Goal: Task Accomplishment & Management: Manage account settings

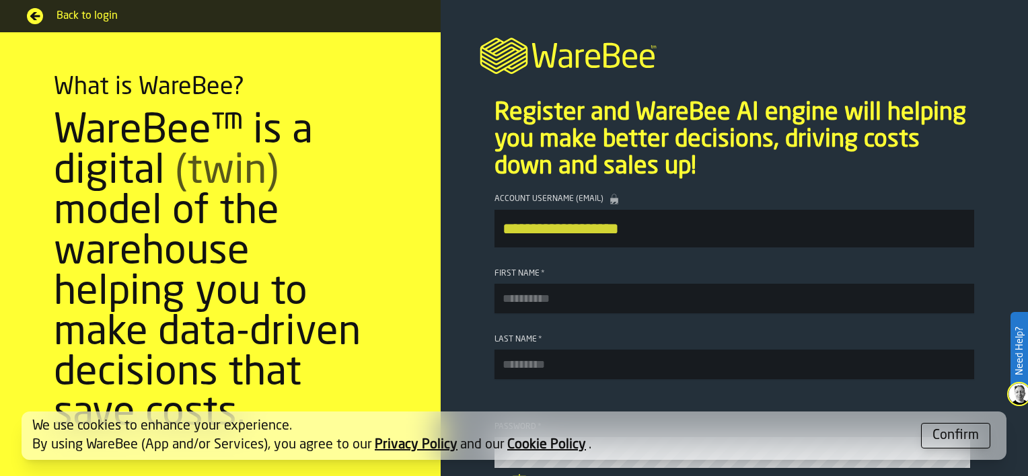
click at [955, 433] on div "Confirm" at bounding box center [956, 436] width 46 height 19
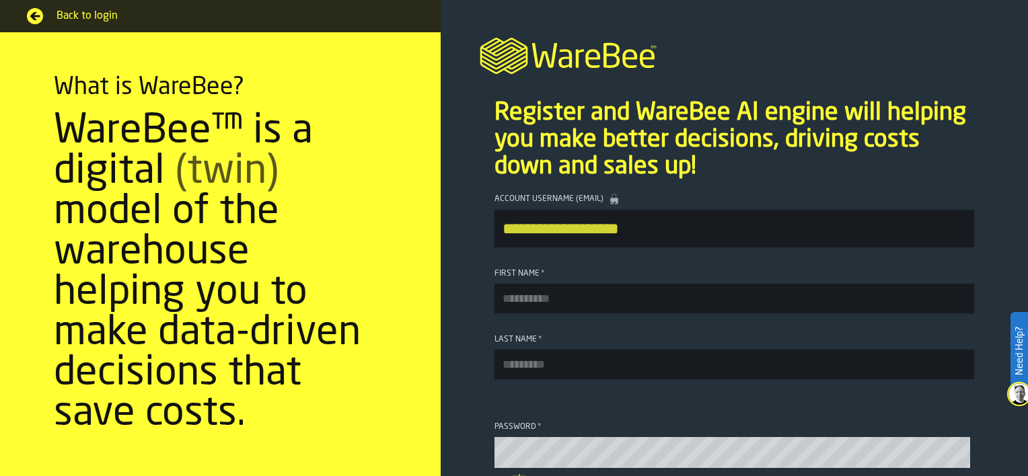
click at [592, 299] on input "First Name *" at bounding box center [735, 299] width 480 height 30
type input "***"
click at [514, 366] on input "Last Name *" at bounding box center [735, 365] width 480 height 30
type input "*****"
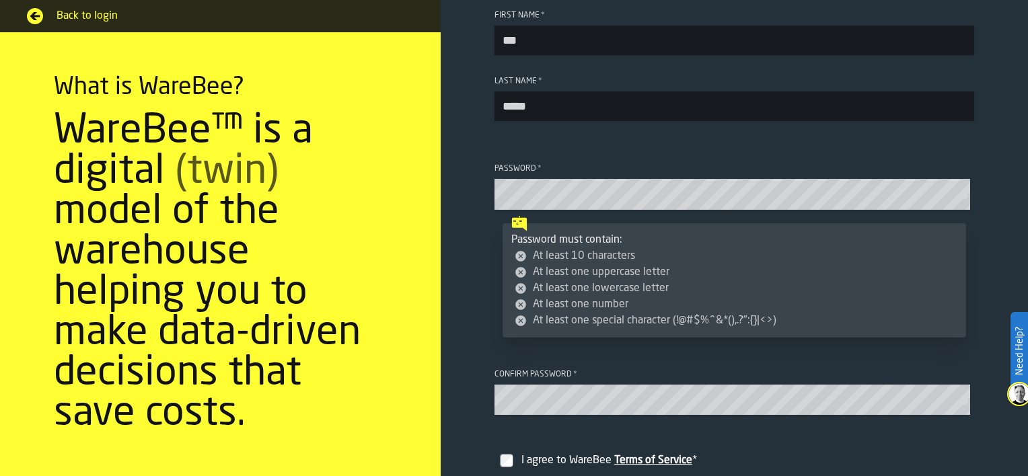
scroll to position [266, 0]
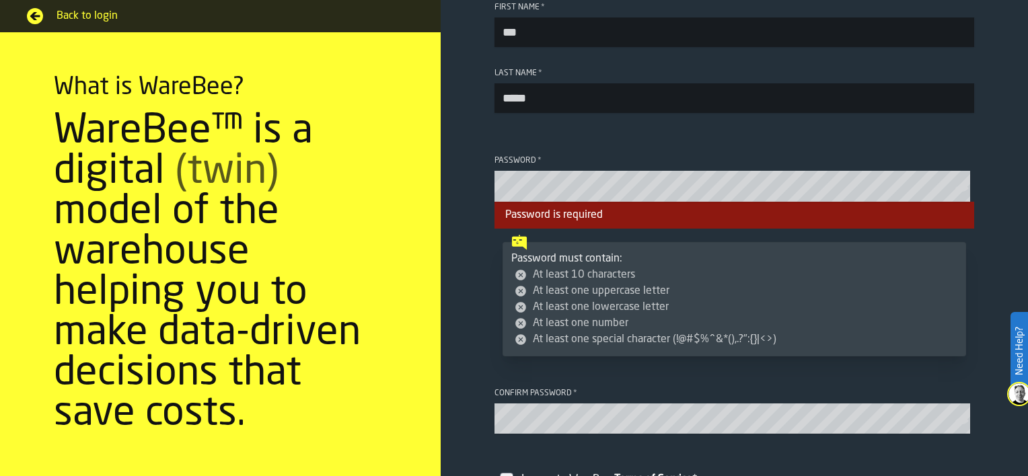
click at [961, 191] on icon "button-toolbar-Password" at bounding box center [961, 188] width 13 height 7
click at [476, 283] on section "**********" at bounding box center [734, 235] width 587 height 636
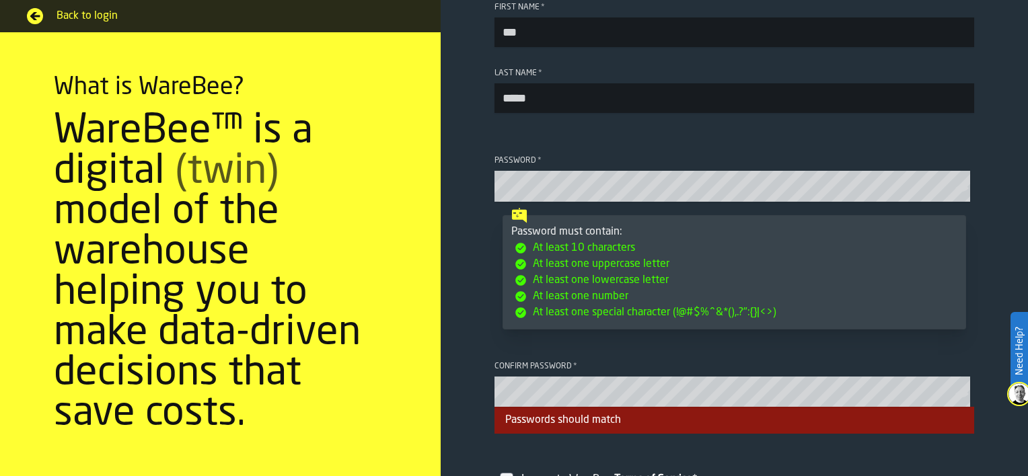
click at [959, 193] on icon "button-toolbar-Password" at bounding box center [961, 188] width 13 height 13
click at [962, 396] on icon "button-toolbar-Confirm password" at bounding box center [961, 394] width 13 height 7
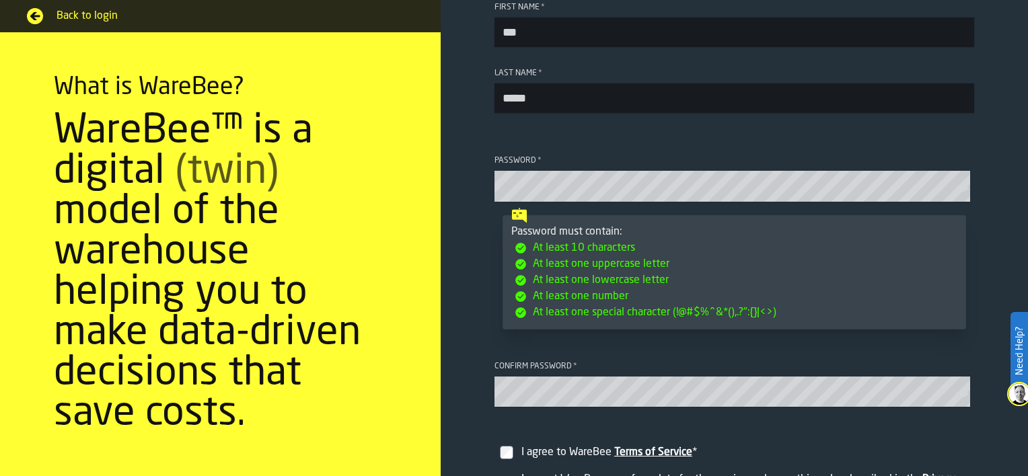
click at [960, 398] on icon "button-toolbar-Confirm password" at bounding box center [961, 394] width 13 height 13
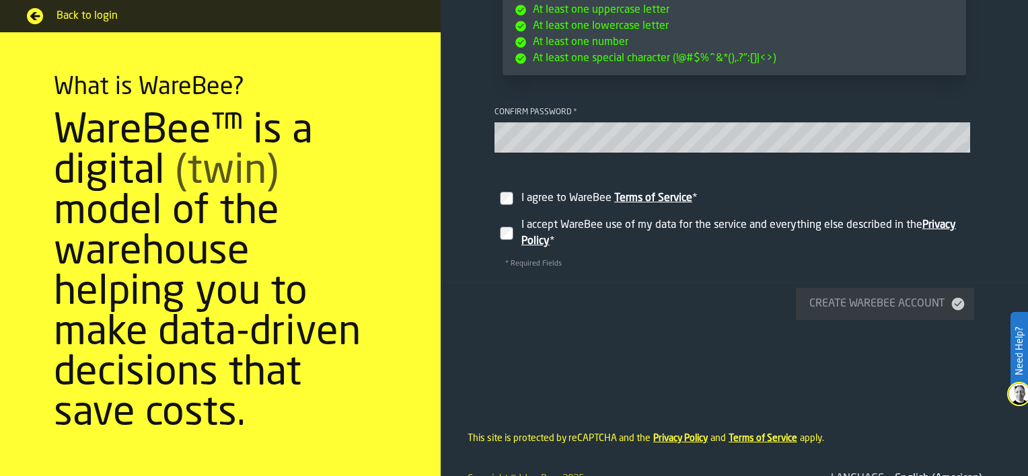
scroll to position [548, 0]
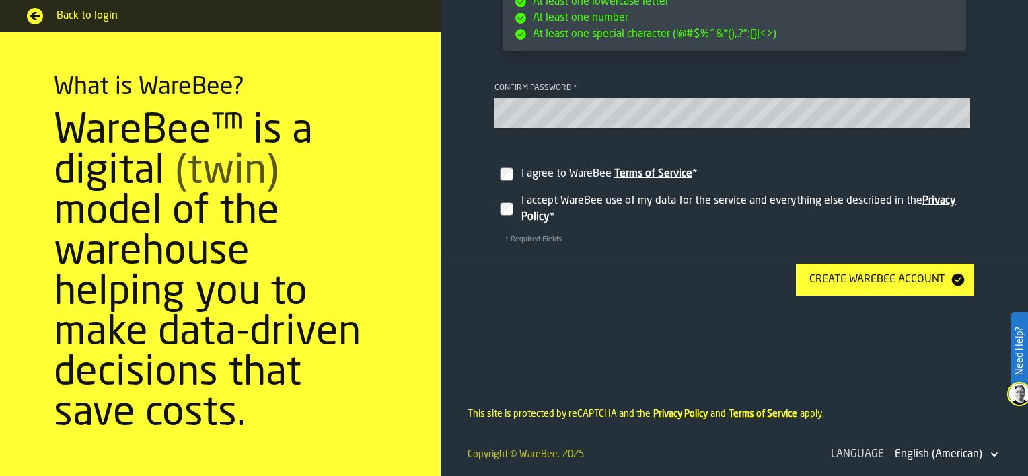
click at [867, 285] on div "Create WareBee Account" at bounding box center [877, 280] width 146 height 16
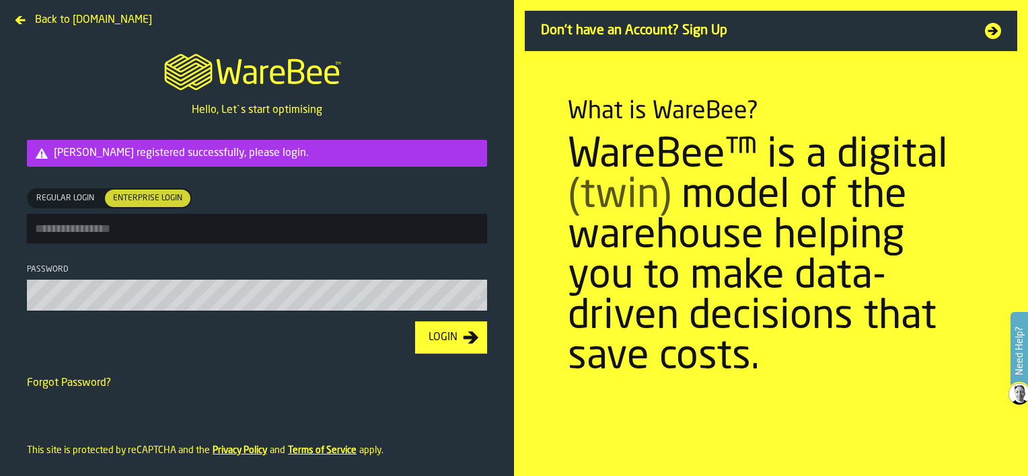
click at [99, 198] on span "Regular Login" at bounding box center [65, 198] width 69 height 12
click at [130, 204] on span "Enterprise Login" at bounding box center [148, 198] width 80 height 12
click at [78, 199] on span "Regular Login" at bounding box center [65, 198] width 69 height 12
click at [125, 202] on span "Enterprise Login" at bounding box center [148, 198] width 80 height 12
click at [78, 201] on span "Regular Login" at bounding box center [65, 198] width 69 height 12
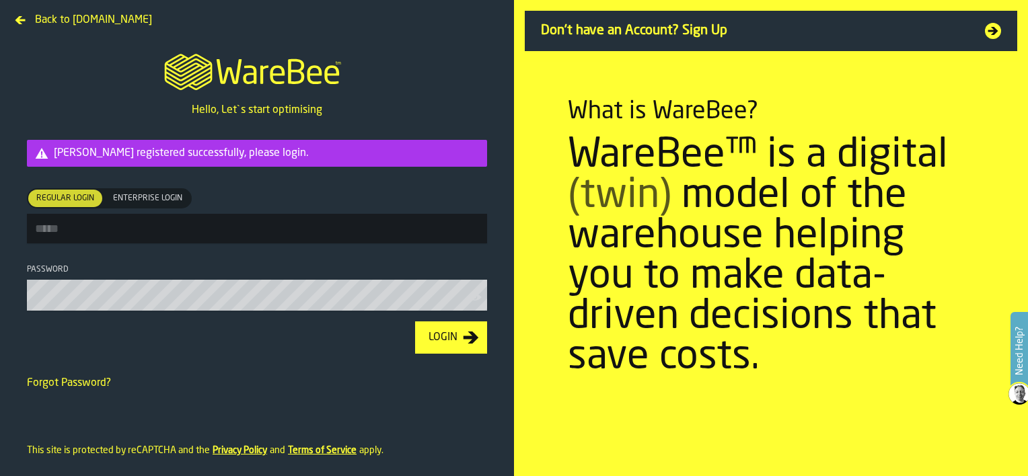
click at [131, 195] on span "Enterprise Login" at bounding box center [148, 198] width 80 height 12
click at [77, 198] on span "Regular Login" at bounding box center [65, 198] width 69 height 12
click at [79, 224] on input "Regular Login Regular Login Enterprise Login Enterprise Login" at bounding box center [257, 229] width 460 height 30
click at [289, 413] on form "Max Luoma registered successfully, please login. Regular Login Regular Login En…" at bounding box center [256, 265] width 503 height 295
click at [138, 226] on input "Regular Login Regular Login Enterprise Login Enterprise Login" at bounding box center [257, 229] width 460 height 30
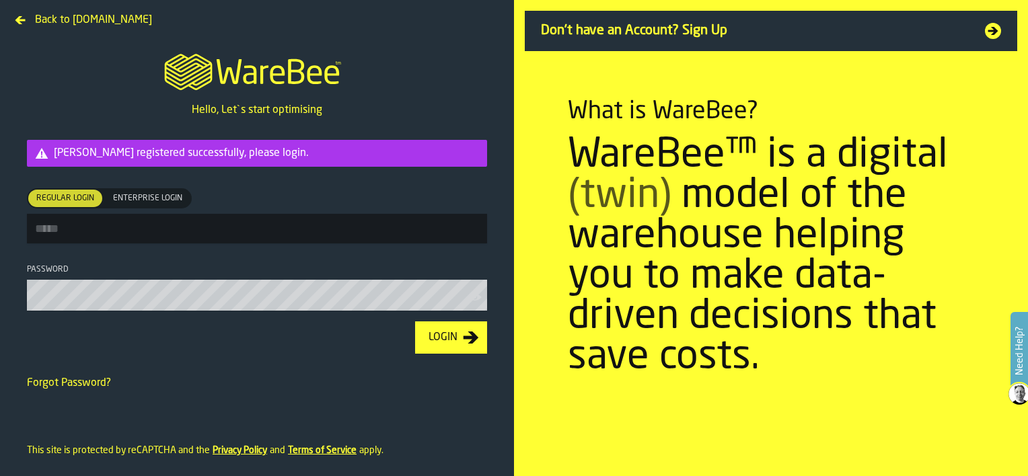
type input "**********"
click at [440, 332] on div "Login" at bounding box center [443, 338] width 40 height 16
click at [159, 192] on span "Enterprise Login" at bounding box center [148, 198] width 80 height 12
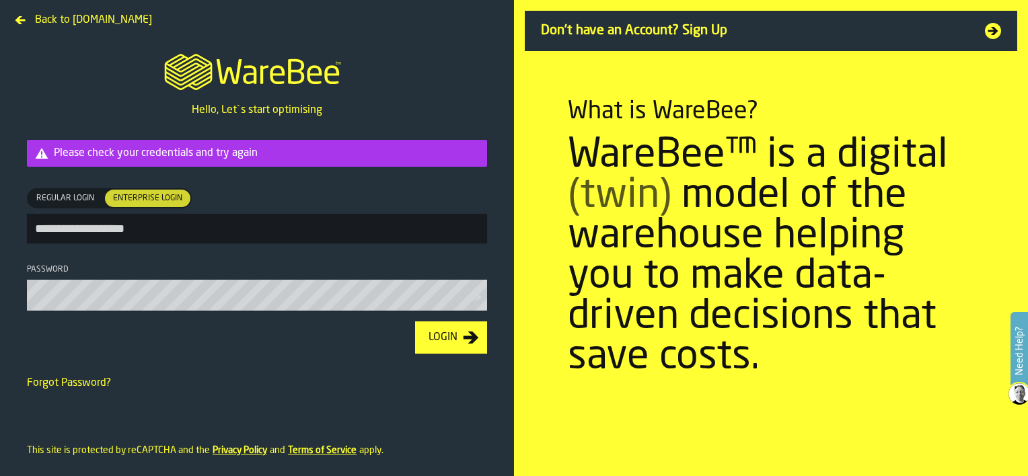
click at [437, 349] on button "Login" at bounding box center [451, 338] width 72 height 32
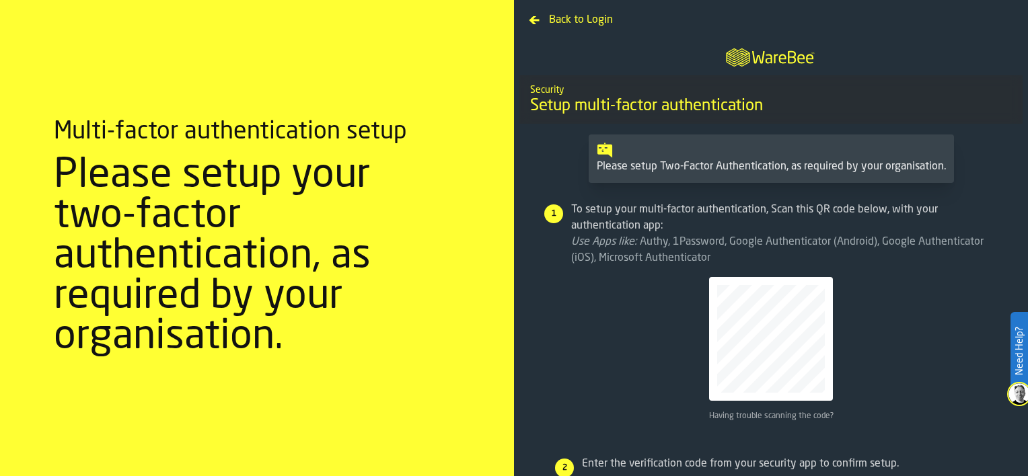
click at [953, 383] on div "Having trouble scanning the code?" at bounding box center [771, 349] width 455 height 144
click at [643, 466] on div "Enter the verification code from your security app to confirm setup." at bounding box center [770, 464] width 433 height 16
click at [638, 439] on div "1 To setup your multi-factor authentication, Scan this QR code below, with your…" at bounding box center [771, 321] width 471 height 244
click at [951, 436] on div "1 To setup your multi-factor authentication, Scan this QR code below, with your…" at bounding box center [771, 321] width 471 height 244
click at [919, 299] on div "Having trouble scanning the code?" at bounding box center [771, 349] width 455 height 144
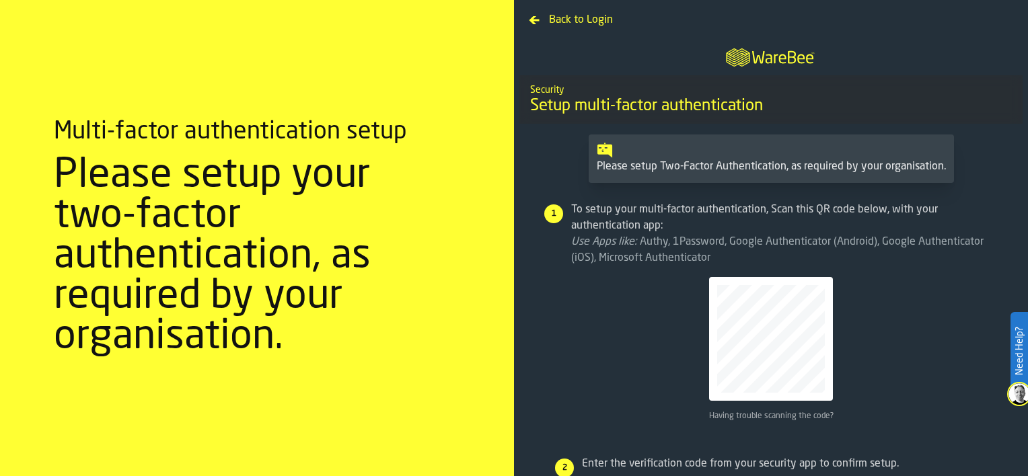
click at [974, 270] on div "To setup your multi-factor authentication, Scan this QR code below, with your a…" at bounding box center [771, 311] width 455 height 219
click at [946, 463] on div "Enter the verification code from your security app to confirm setup." at bounding box center [770, 464] width 433 height 16
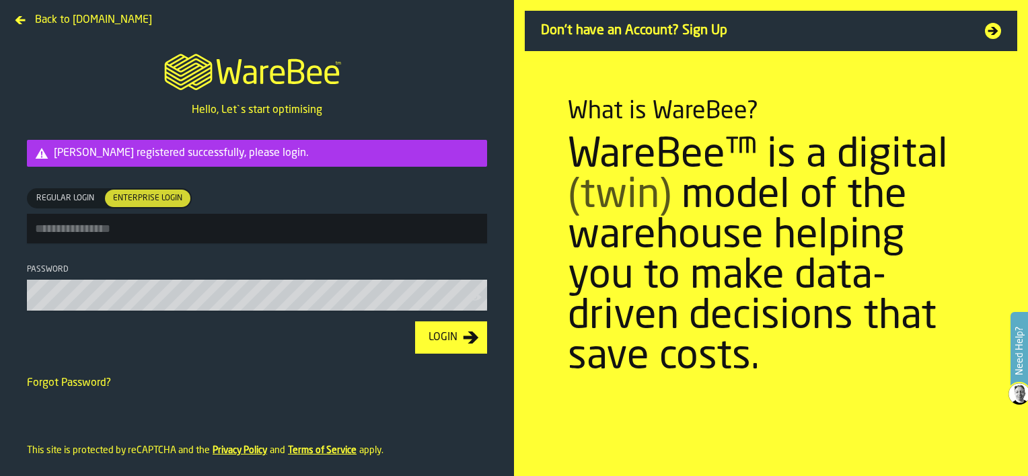
click at [144, 216] on input "Regular Login Regular Login Enterprise Login Enterprise Login" at bounding box center [257, 229] width 460 height 30
type input "**********"
click at [437, 342] on div "Login" at bounding box center [443, 338] width 40 height 16
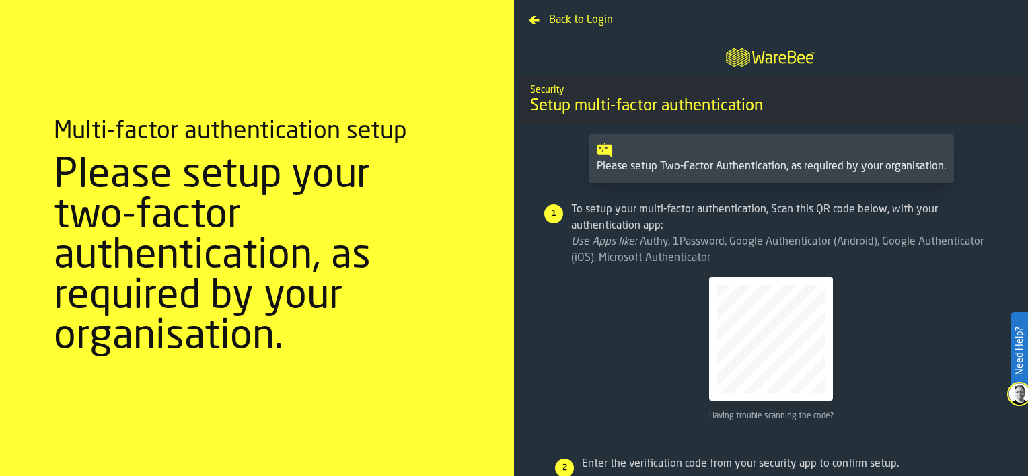
drag, startPoint x: 1021, startPoint y: 166, endPoint x: 980, endPoint y: 132, distance: 53.6
click at [980, 132] on main "M A K I N G W A R E H O U S E S M O R E EF F I C I E N T Security Setup multi-f…" at bounding box center [771, 339] width 514 height 614
click at [912, 328] on div "Having trouble scanning the code?" at bounding box center [771, 349] width 455 height 144
click at [556, 26] on span "Back to Login" at bounding box center [581, 20] width 64 height 16
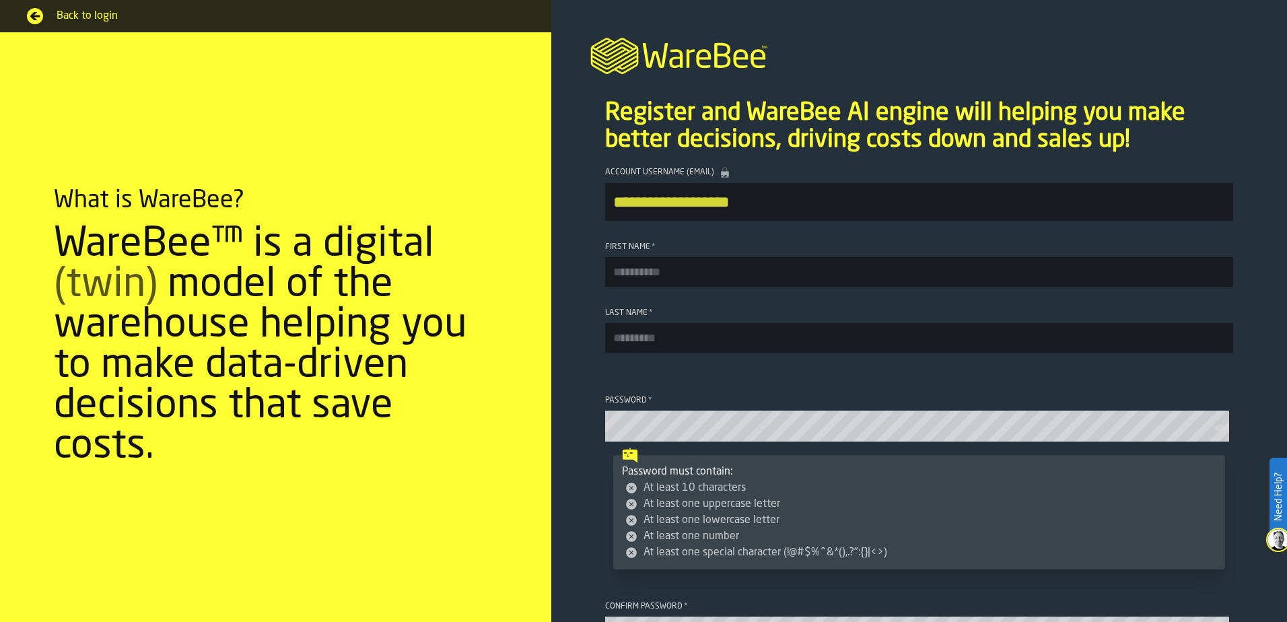
click at [686, 263] on input "First Name *" at bounding box center [919, 272] width 628 height 30
type input "***"
type input "*****"
click at [49, 13] on link "Back to login" at bounding box center [275, 16] width 497 height 16
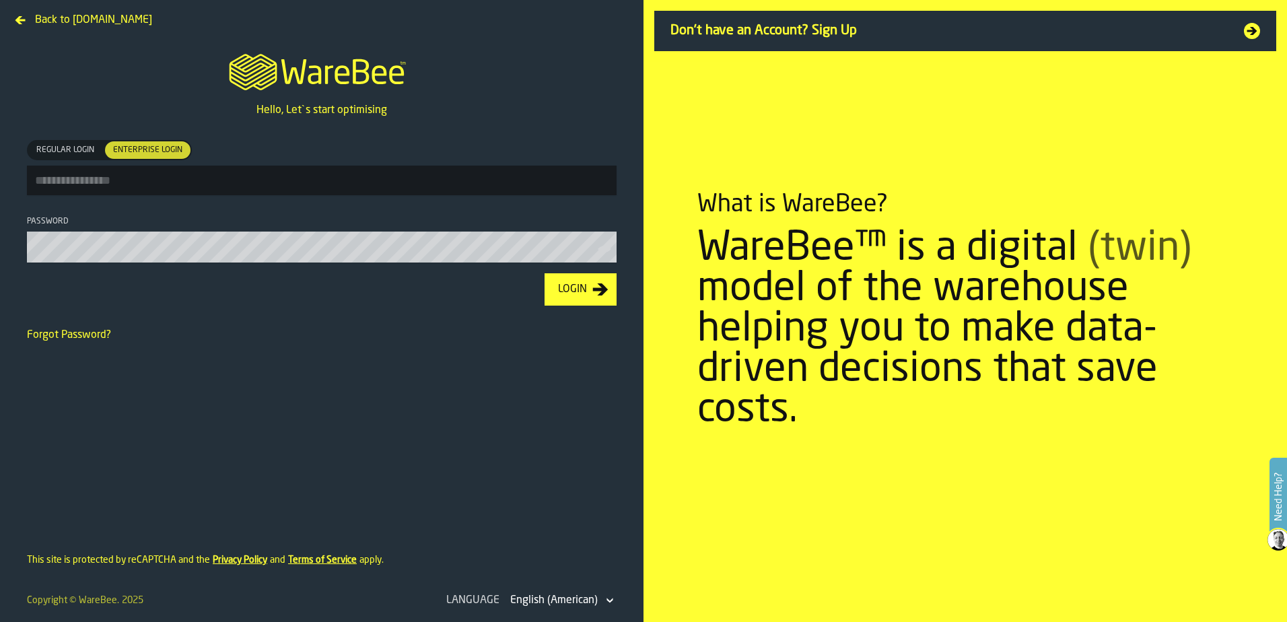
click at [188, 186] on input "Regular Login Regular Login Enterprise Login Enterprise Login" at bounding box center [321, 181] width 589 height 30
type input "**********"
click at [552, 293] on div "Login" at bounding box center [572, 289] width 40 height 16
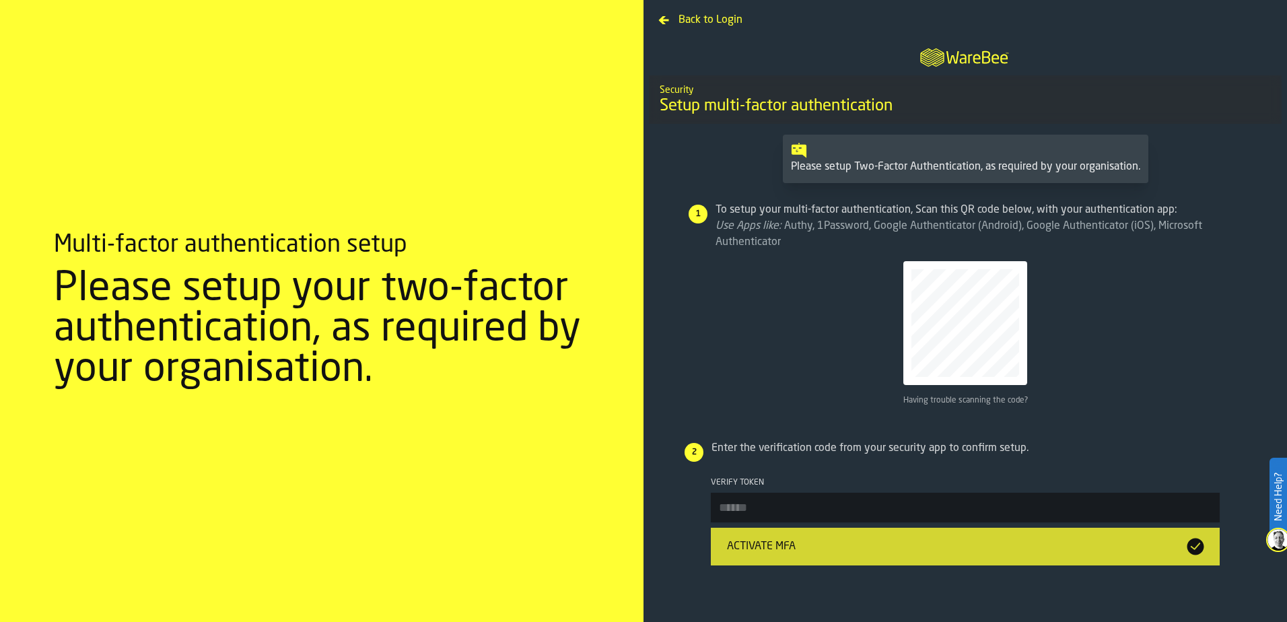
click at [838, 476] on input "Verify Token" at bounding box center [965, 508] width 509 height 30
click at [811, 476] on div "Activate MFA" at bounding box center [964, 547] width 487 height 22
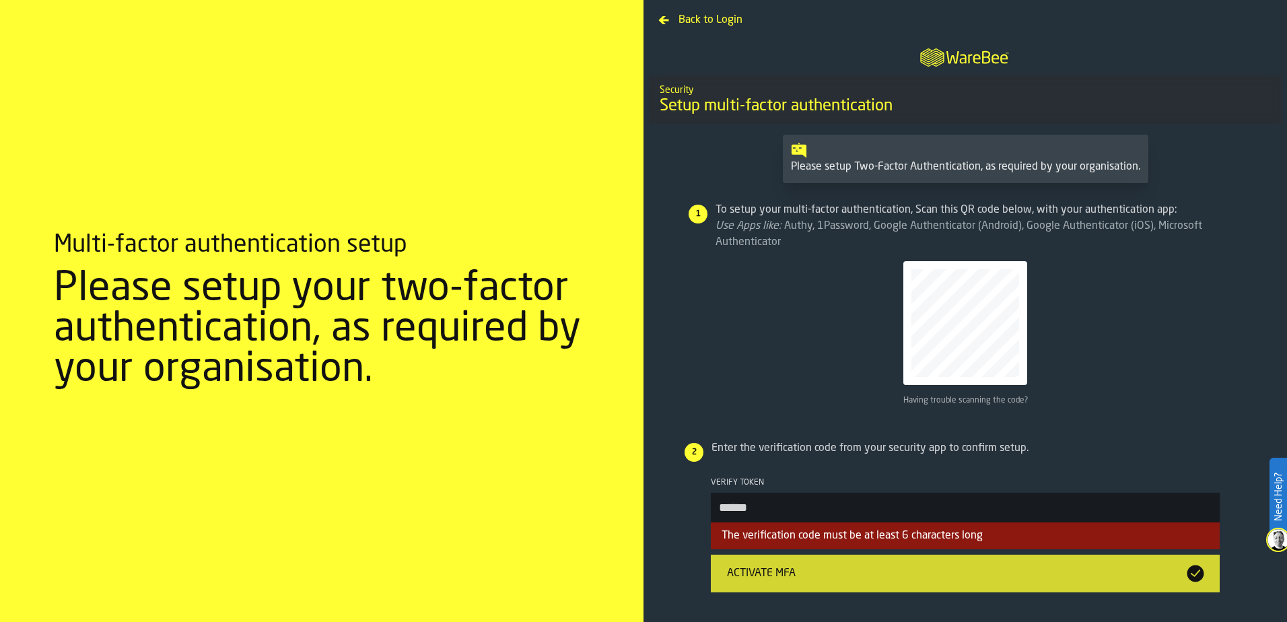
click at [840, 476] on input "******" at bounding box center [965, 508] width 509 height 30
type input "*"
click at [828, 476] on button "Activate MFA" at bounding box center [965, 573] width 509 height 38
click at [826, 476] on input "******" at bounding box center [965, 508] width 509 height 30
type input "*"
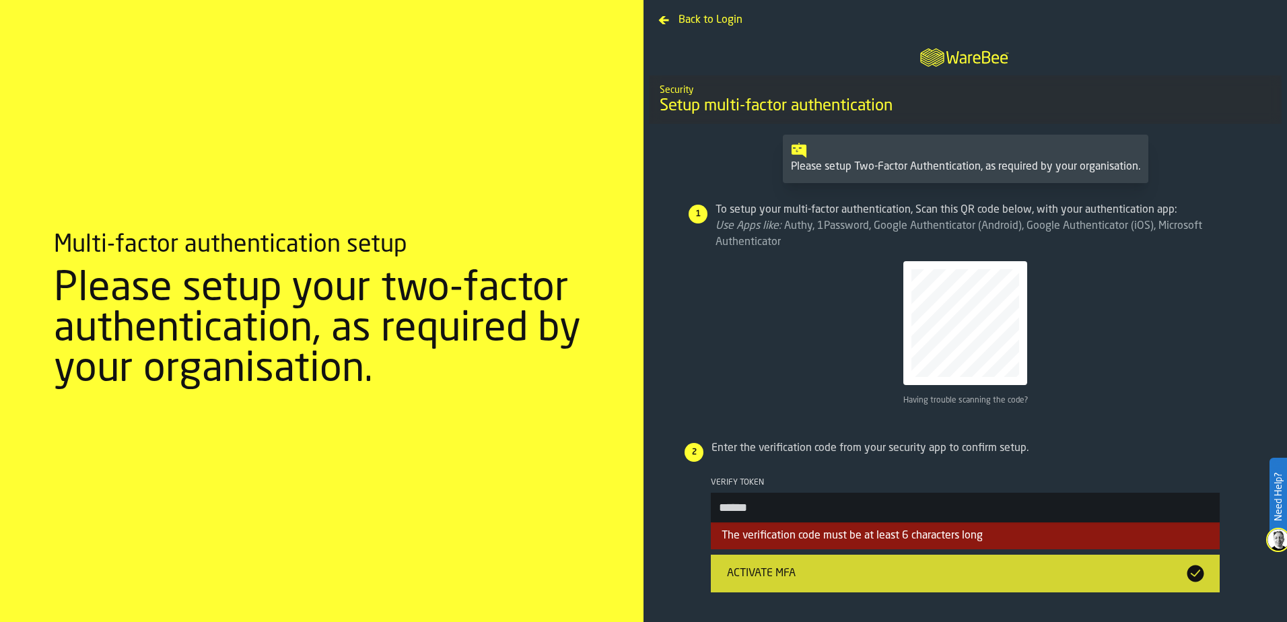
type input "******"
click at [942, 476] on div "Activate MFA" at bounding box center [951, 573] width 460 height 16
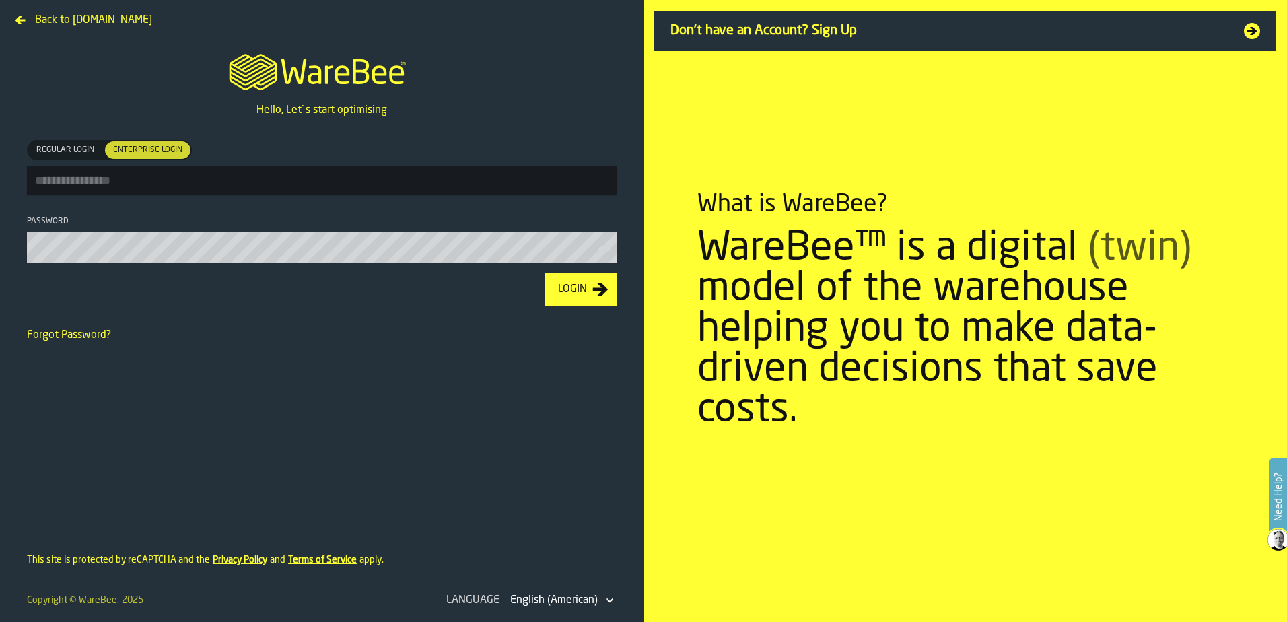
click at [302, 166] on input "Regular Login Regular Login Enterprise Login Enterprise Login" at bounding box center [321, 181] width 589 height 30
type input "**********"
click at [586, 303] on button "Login" at bounding box center [580, 289] width 72 height 32
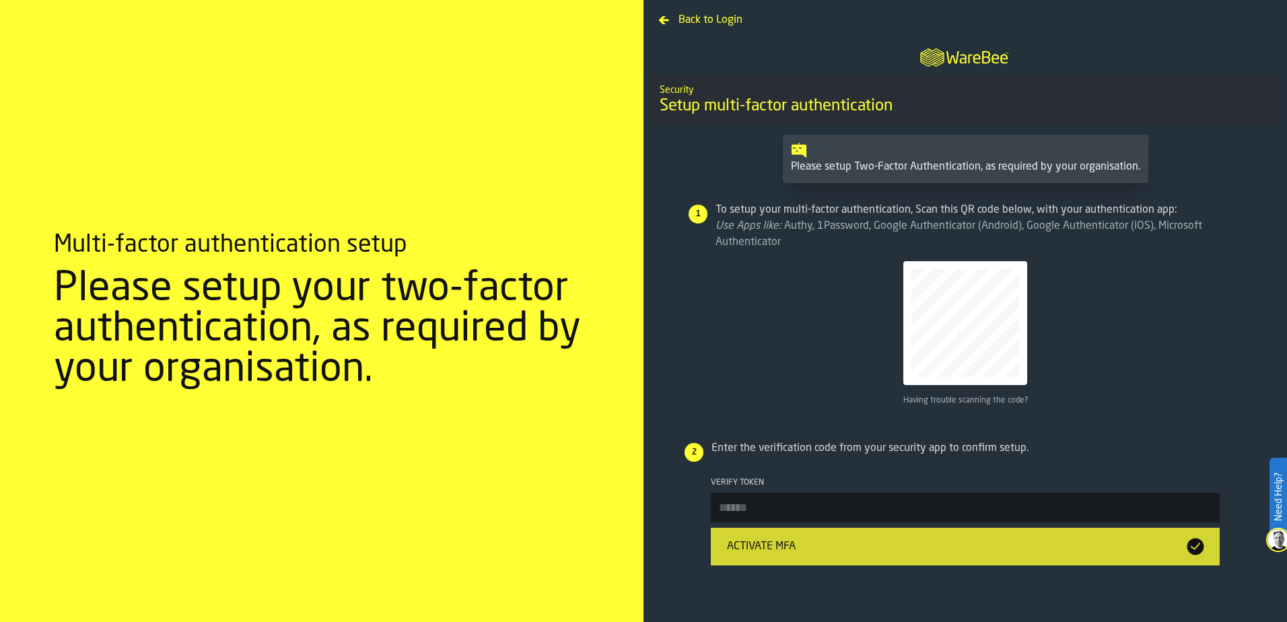
click at [758, 516] on input "Verify Token" at bounding box center [965, 508] width 509 height 30
type input "*"
type input "******"
click at [764, 536] on button "Activate MFA" at bounding box center [965, 547] width 509 height 38
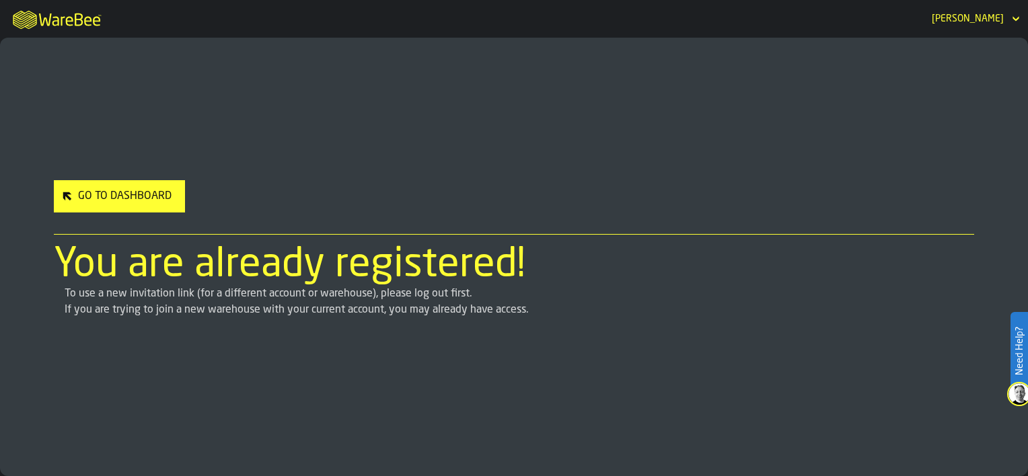
click at [157, 203] on div "Go to Dashboard" at bounding box center [125, 196] width 104 height 16
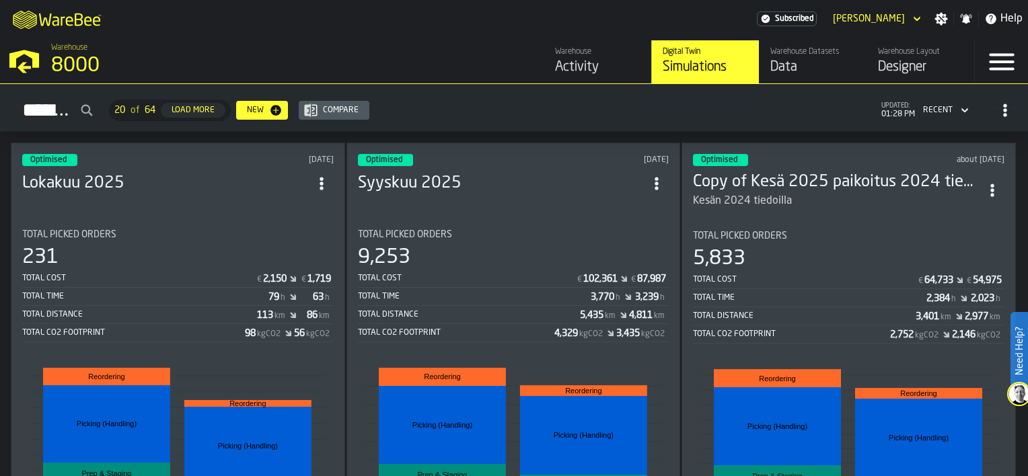
click at [920, 18] on icon "header" at bounding box center [916, 19] width 13 height 16
click at [915, 15] on icon "header" at bounding box center [916, 19] width 13 height 16
click at [896, 42] on div "Logout" at bounding box center [881, 43] width 70 height 16
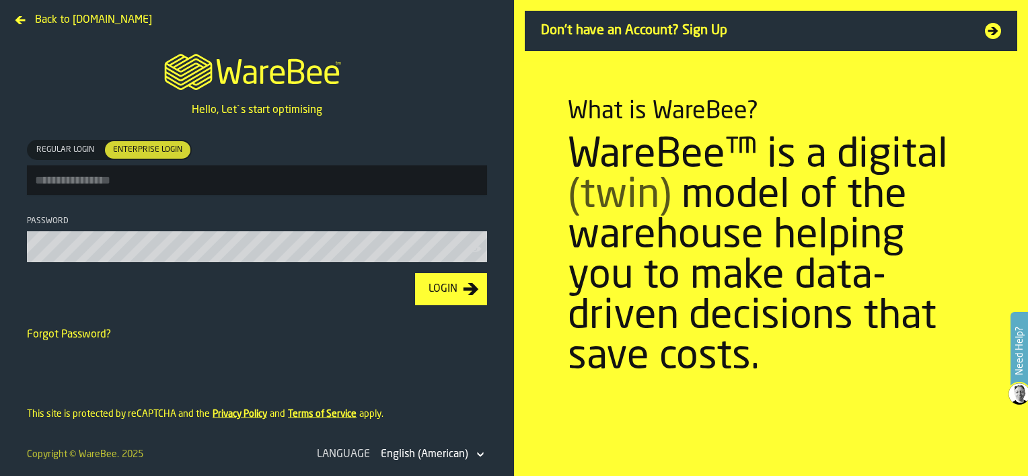
click at [154, 179] on input "Regular Login Regular Login Enterprise Login Enterprise Login" at bounding box center [257, 181] width 460 height 30
type input "**********"
click at [441, 294] on div "Login" at bounding box center [443, 289] width 40 height 16
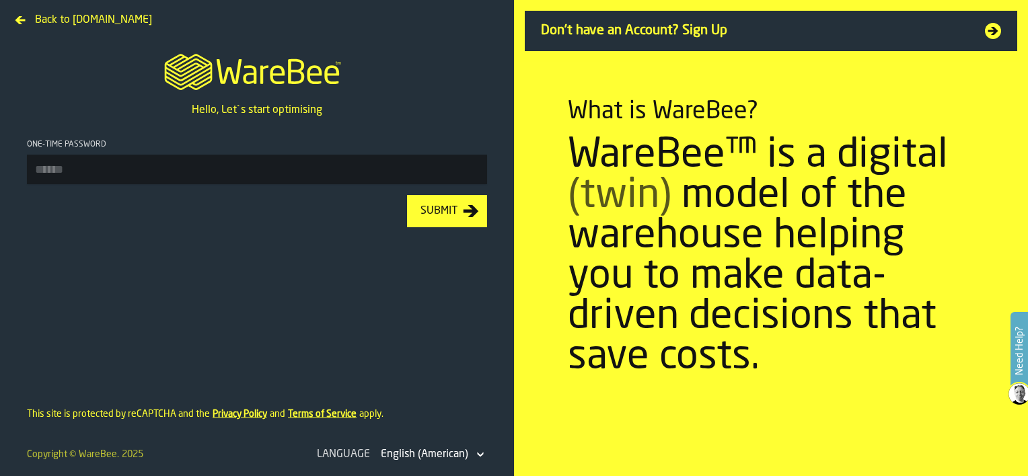
click at [133, 171] on input "One-time Password" at bounding box center [257, 170] width 460 height 30
type input "******"
click at [429, 211] on div "Submit" at bounding box center [439, 211] width 48 height 16
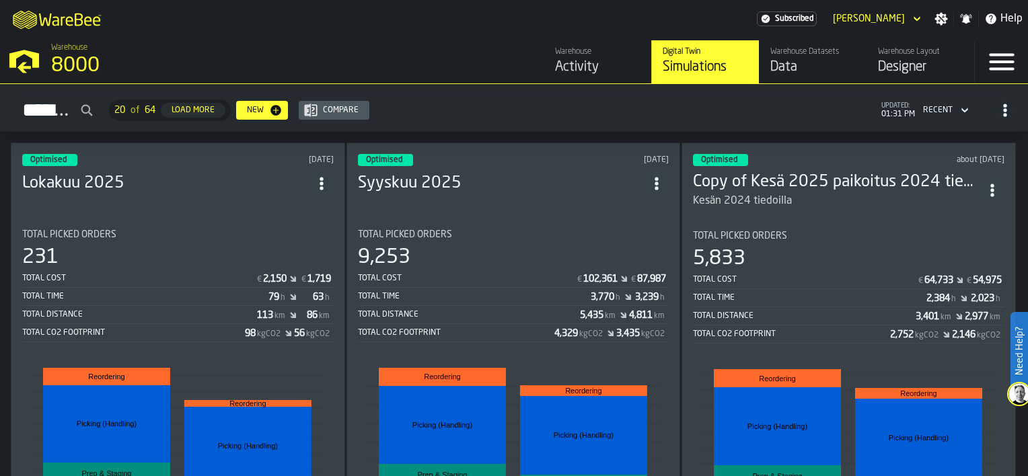
click at [945, 20] on icon "button-toggle-Settings" at bounding box center [941, 18] width 13 height 13
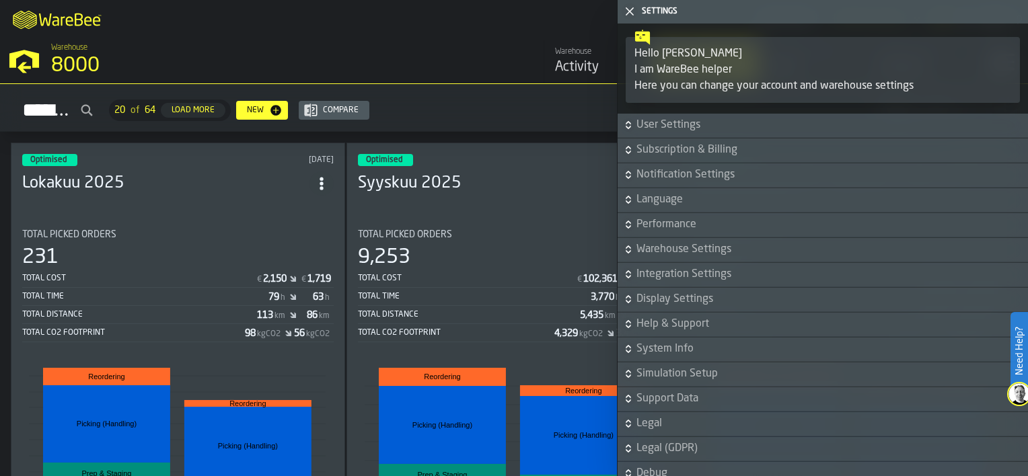
click at [491, 53] on div "Warehouse Activity Digital Twin Simulations Warehouse Datasets Data Warehouse L…" at bounding box center [730, 61] width 487 height 43
click at [405, 30] on div "M A K I N G W A R E H O U S E S M O R E EF F I C I E N T Subscribed Max Luoma S…" at bounding box center [514, 19] width 1028 height 38
click at [630, 14] on icon "button-toggle-Close me" at bounding box center [630, 11] width 16 height 16
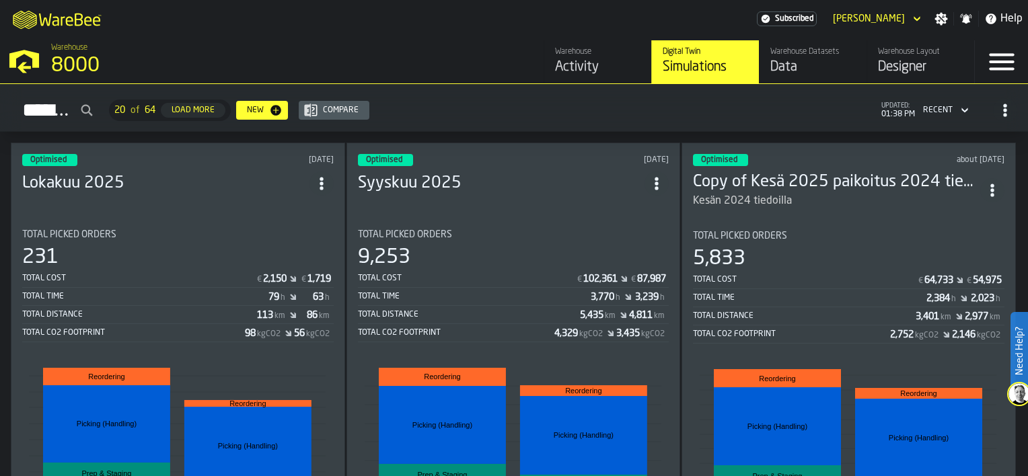
click at [1005, 68] on icon "button-toggle-Menu" at bounding box center [1001, 62] width 25 height 17
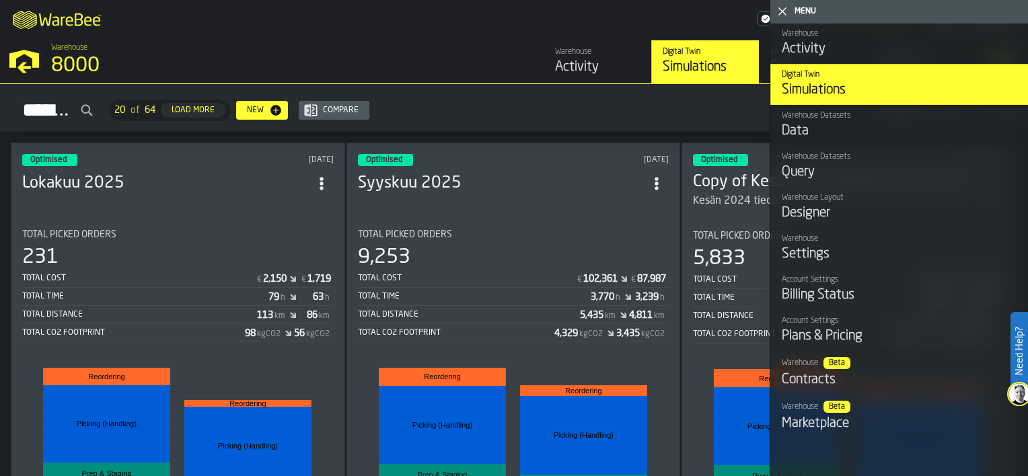
click at [958, 125] on div "Data" at bounding box center [900, 131] width 236 height 19
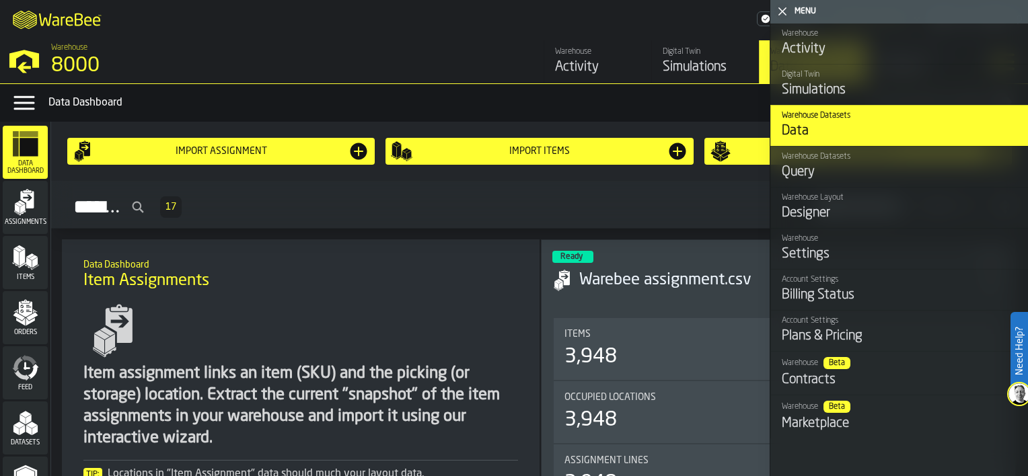
click at [21, 262] on polygon "menu Items" at bounding box center [22, 257] width 5 height 17
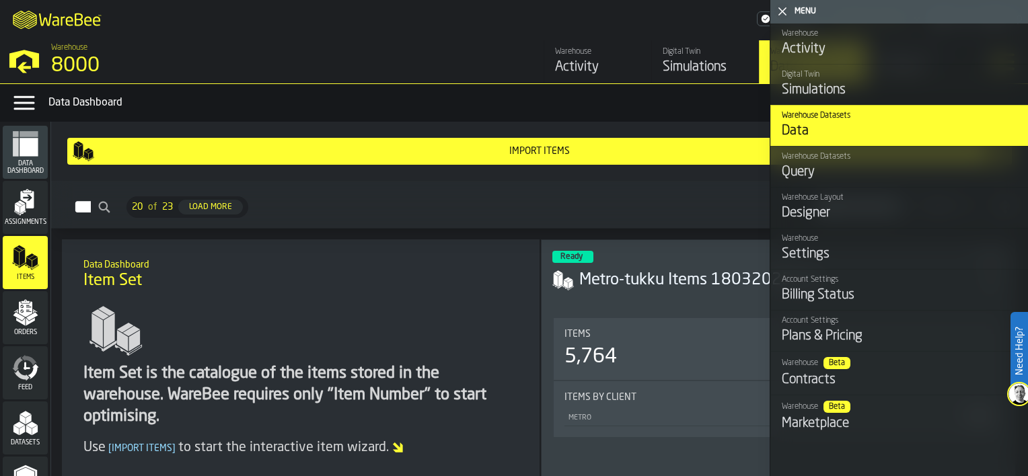
click at [499, 26] on div "M A K I N G W A R E H O U S E S M O R E EF F I C I E N T Subscribed Max Luoma S…" at bounding box center [514, 19] width 1028 height 38
click at [786, 9] on icon "button-toggle-Close me" at bounding box center [782, 11] width 16 height 16
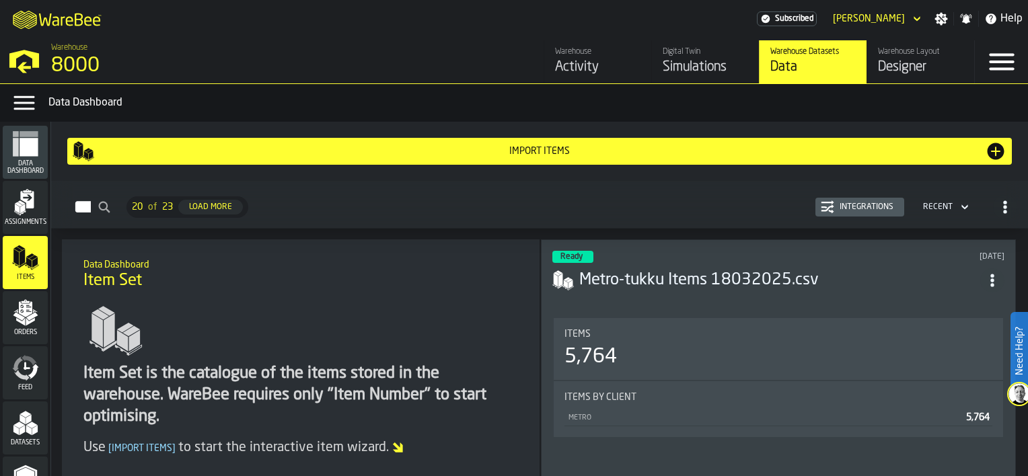
click at [506, 22] on div "M A K I N G W A R E H O U S E S M O R E EF F I C I E N T Subscribed Max Luoma S…" at bounding box center [514, 19] width 1028 height 38
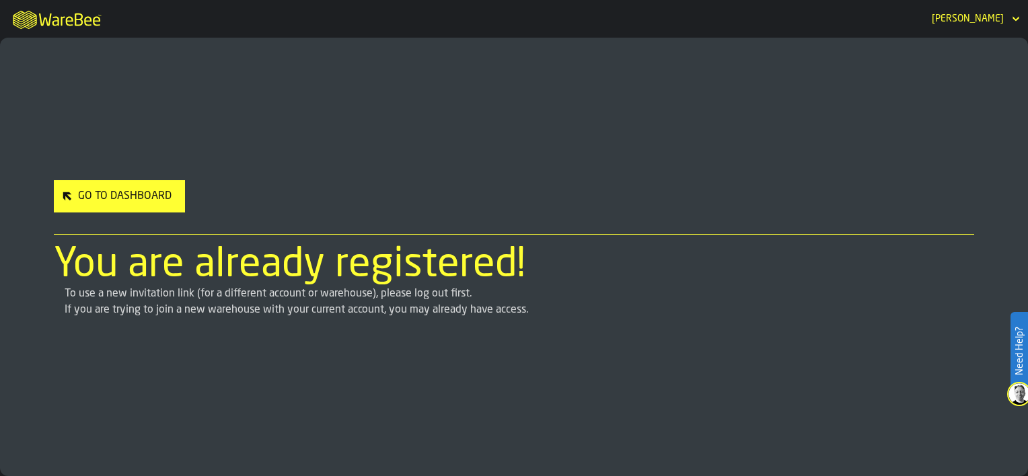
click at [108, 206] on button "Go to Dashboard" at bounding box center [119, 196] width 131 height 32
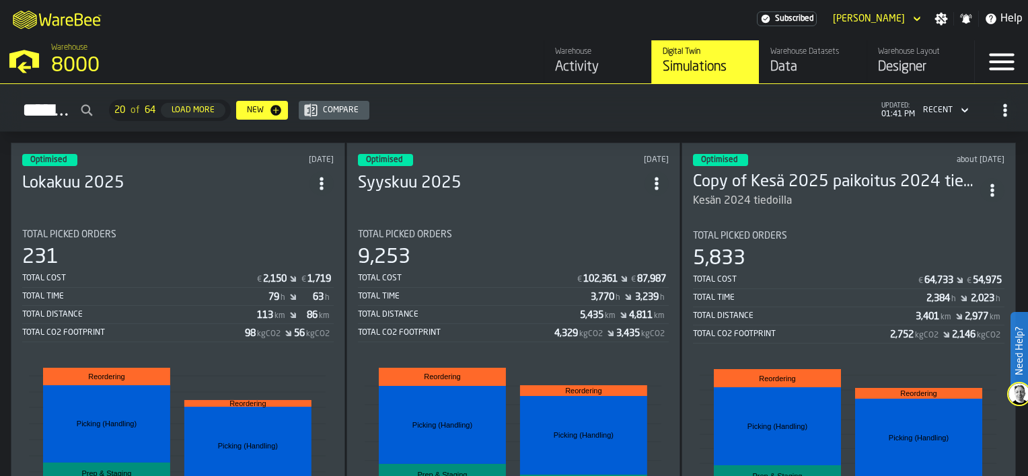
click at [782, 69] on div "Data" at bounding box center [812, 67] width 85 height 19
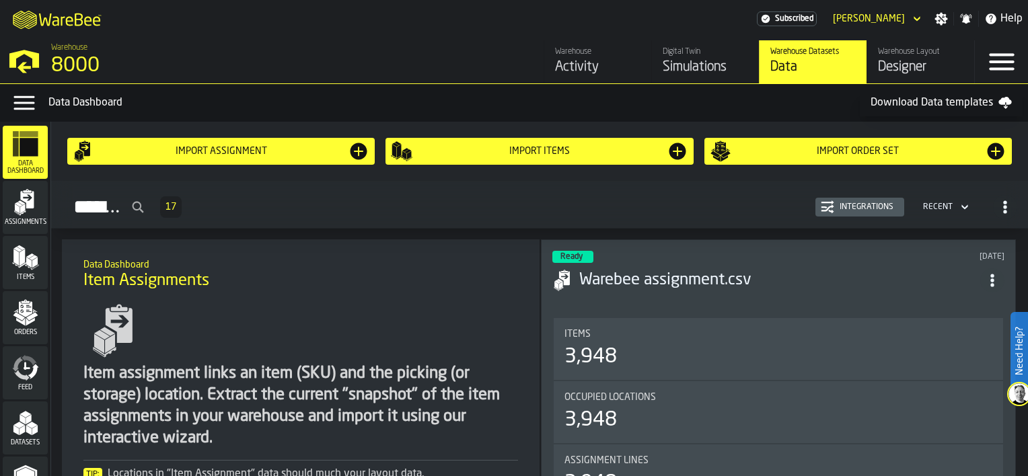
click at [37, 381] on div "Feed" at bounding box center [25, 373] width 45 height 37
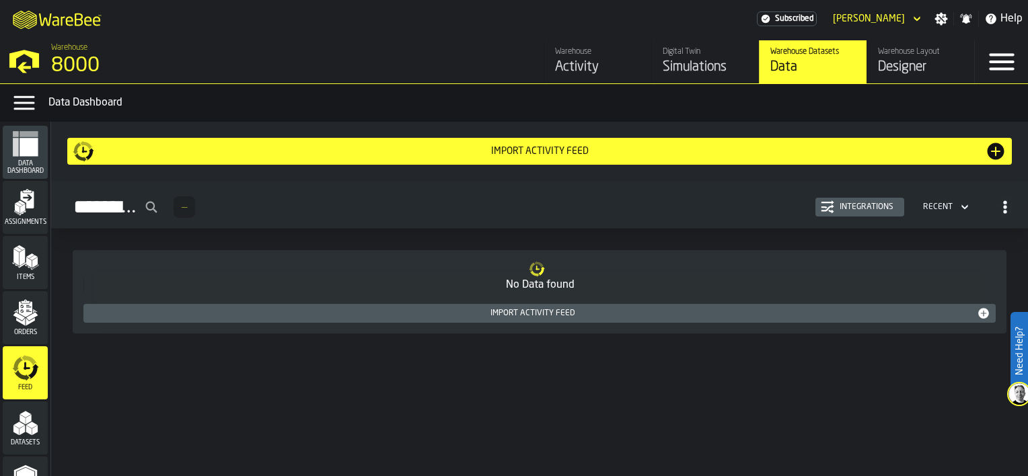
click at [26, 322] on polygon "menu Orders" at bounding box center [30, 322] width 9 height 8
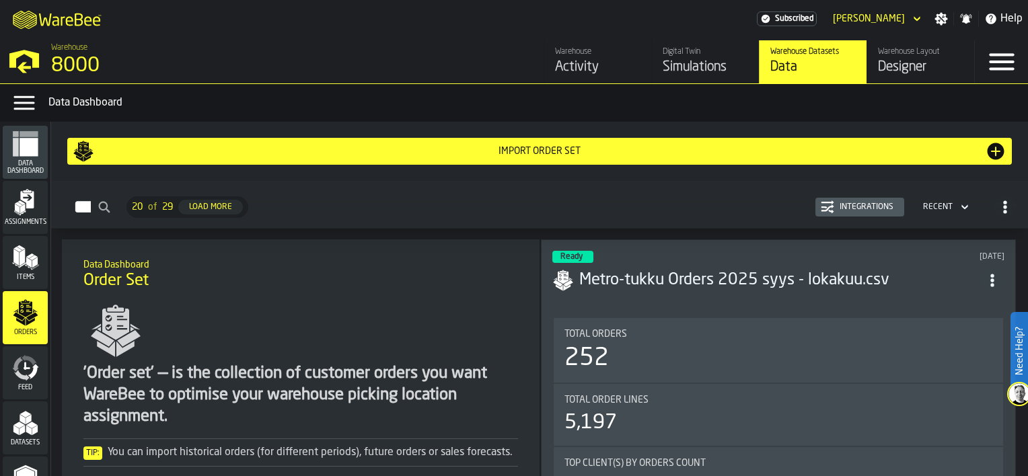
click at [29, 275] on span "Items" at bounding box center [25, 277] width 45 height 7
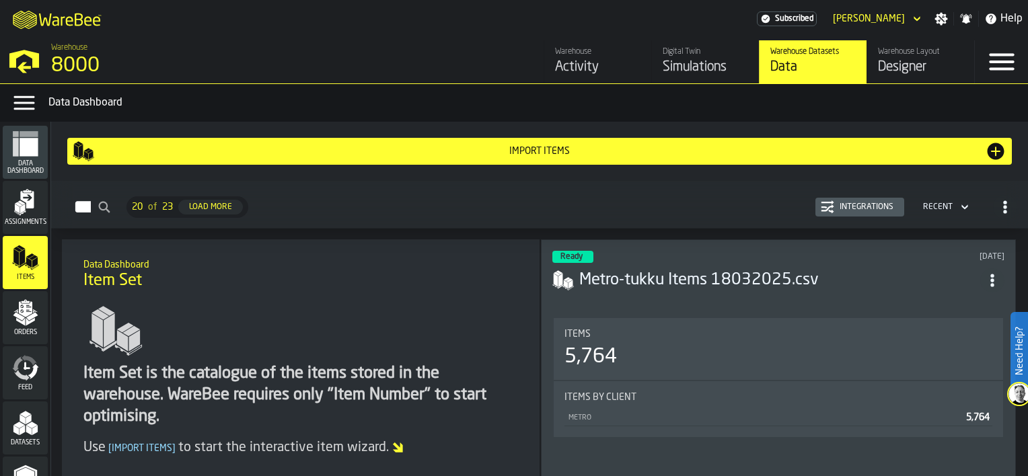
click at [30, 61] on icon "button-toggle-Open —> Warehouse Menu" at bounding box center [24, 59] width 32 height 32
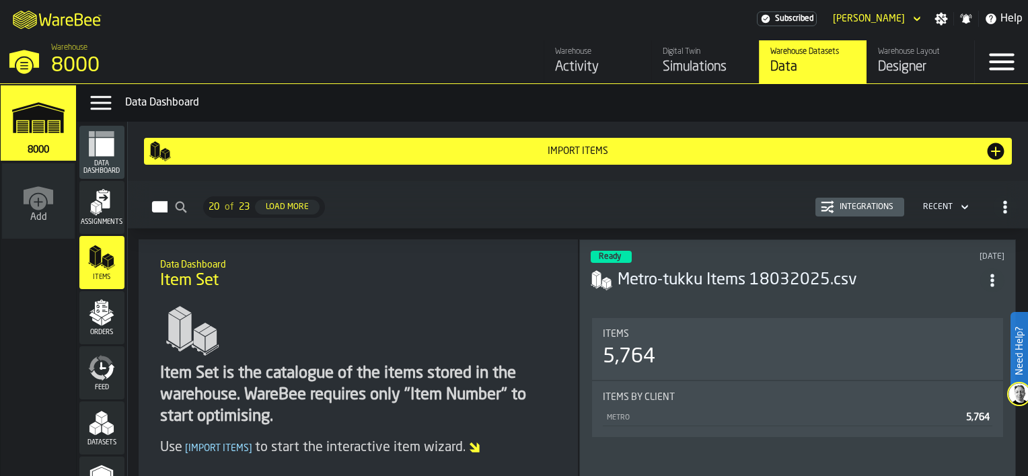
click at [59, 61] on div "8000" at bounding box center [232, 66] width 363 height 24
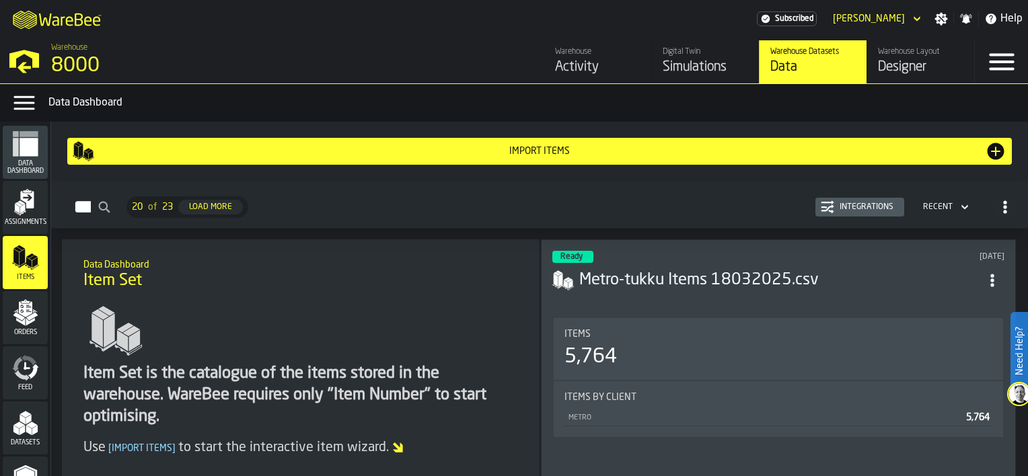
click at [26, 151] on icon "menu Data Dashboard" at bounding box center [29, 147] width 18 height 18
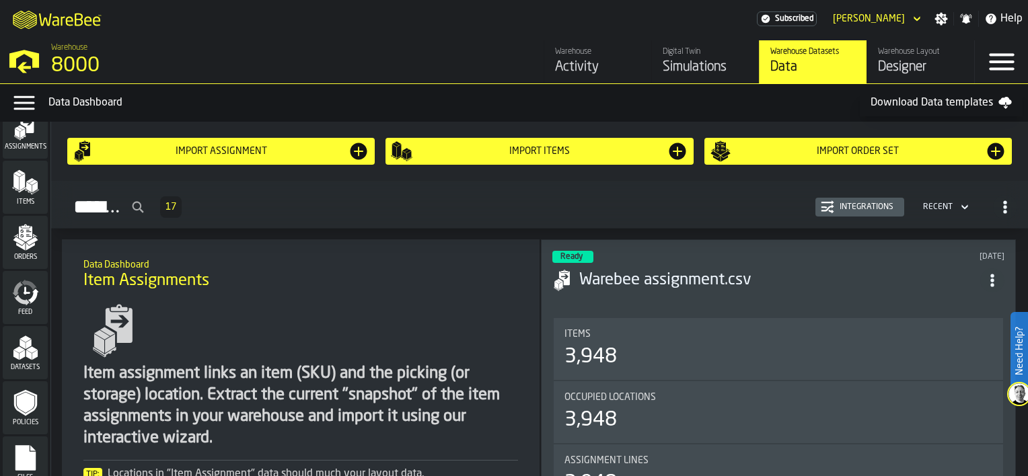
scroll to position [94, 0]
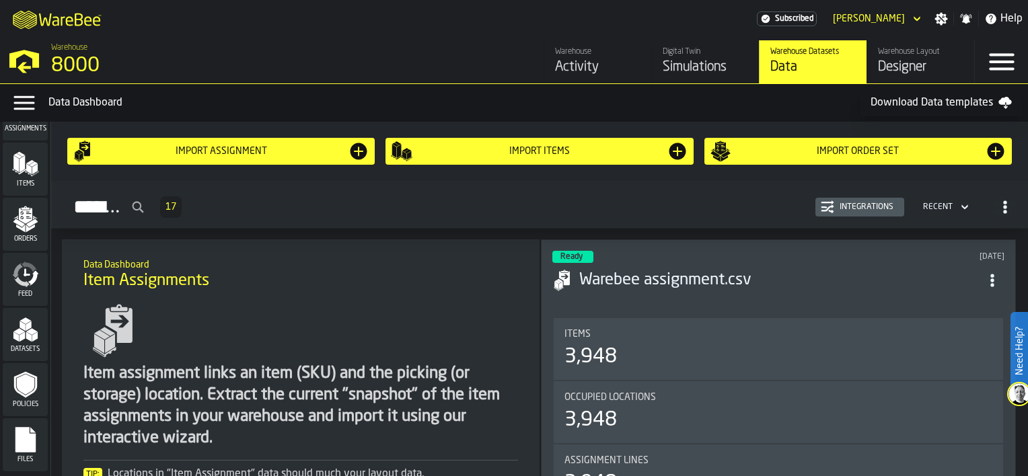
click at [17, 328] on icon "menu Datasets" at bounding box center [25, 329] width 27 height 27
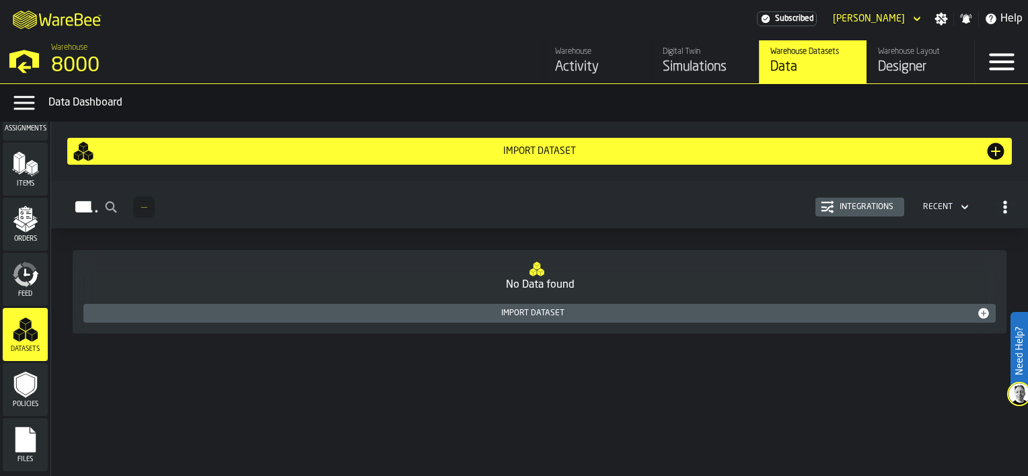
click at [39, 385] on div "Policies" at bounding box center [25, 389] width 45 height 37
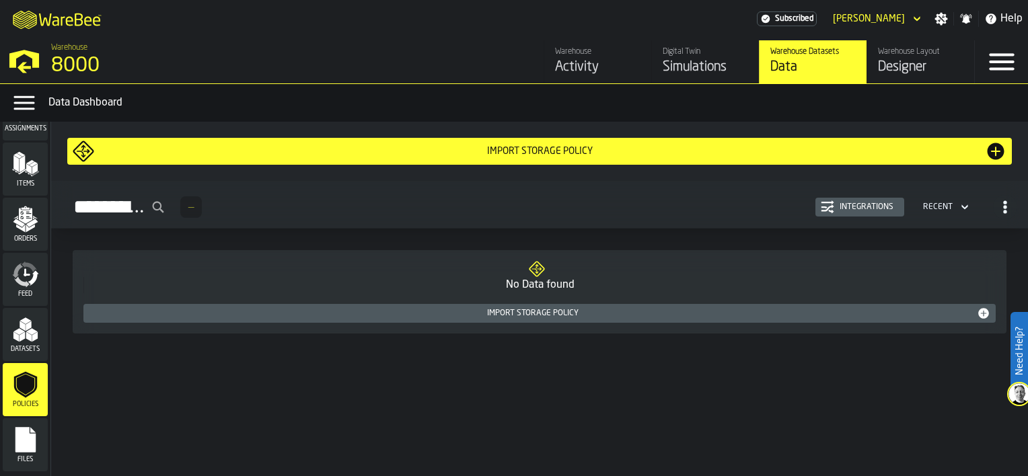
click at [33, 445] on rect "menu Files" at bounding box center [25, 444] width 20 height 9
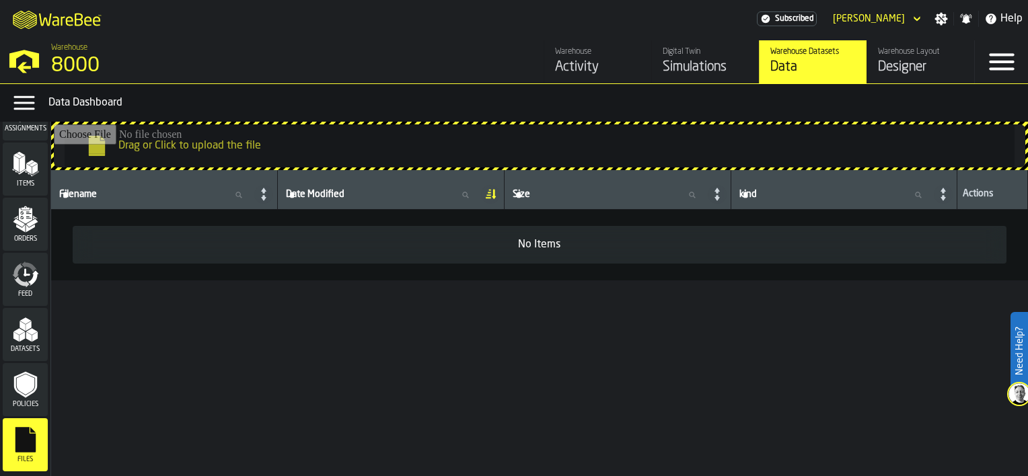
click at [26, 347] on span "Datasets" at bounding box center [25, 349] width 45 height 7
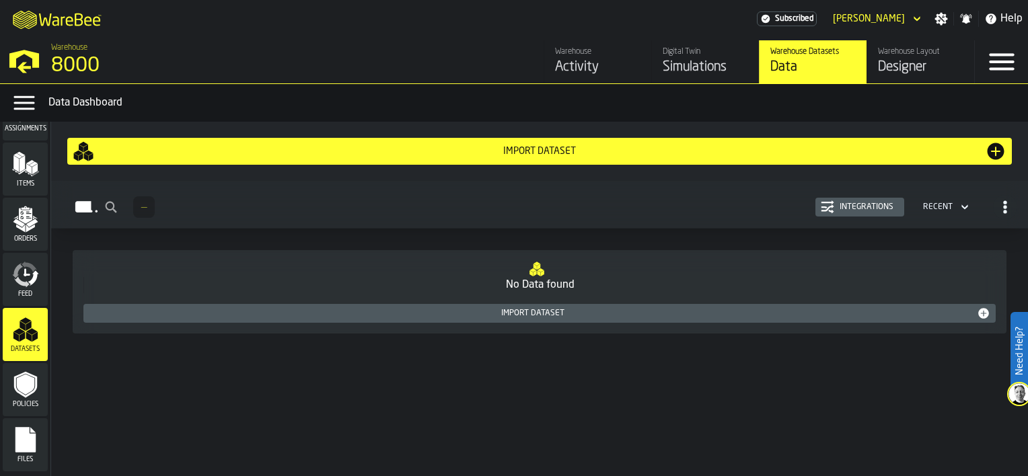
click at [22, 279] on icon "menu Feed" at bounding box center [25, 274] width 27 height 27
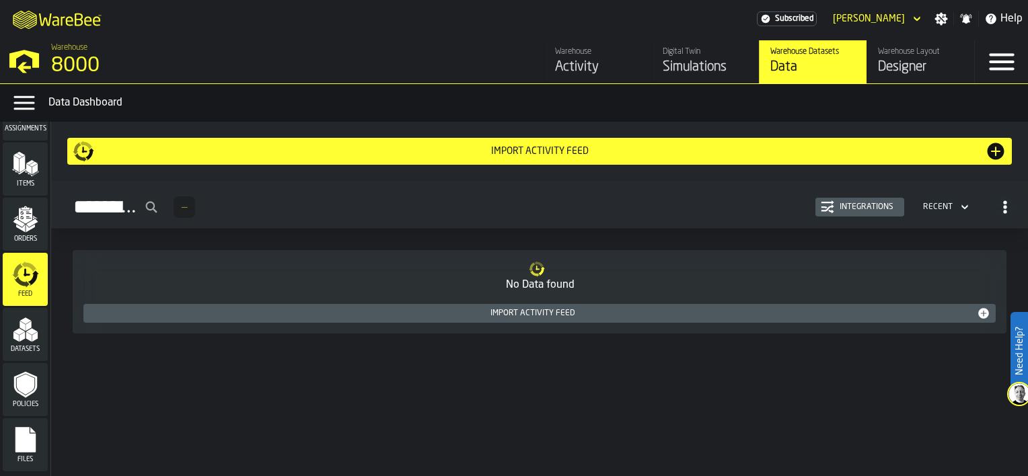
click at [23, 237] on span "Orders" at bounding box center [25, 239] width 45 height 7
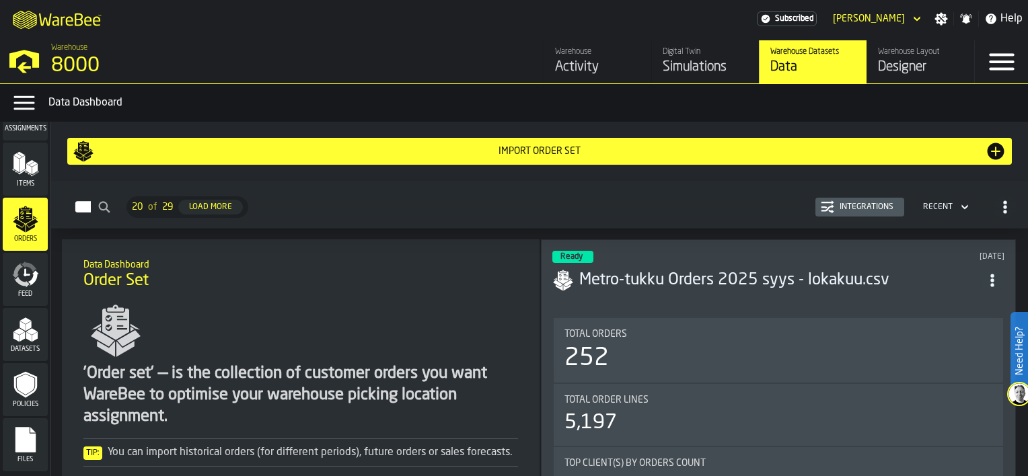
click at [851, 309] on div "Ready [DATE] Metro-tukku Orders 2025 syys - lokakuu.csv Total Orders 252 Total …" at bounding box center [778, 407] width 475 height 335
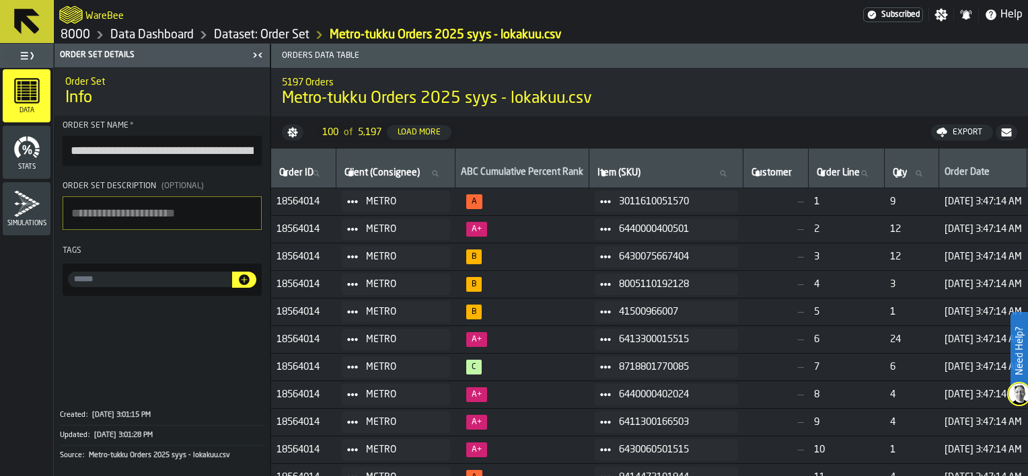
click at [100, 356] on span at bounding box center [162, 350] width 215 height 99
click at [18, 31] on icon at bounding box center [27, 22] width 26 height 26
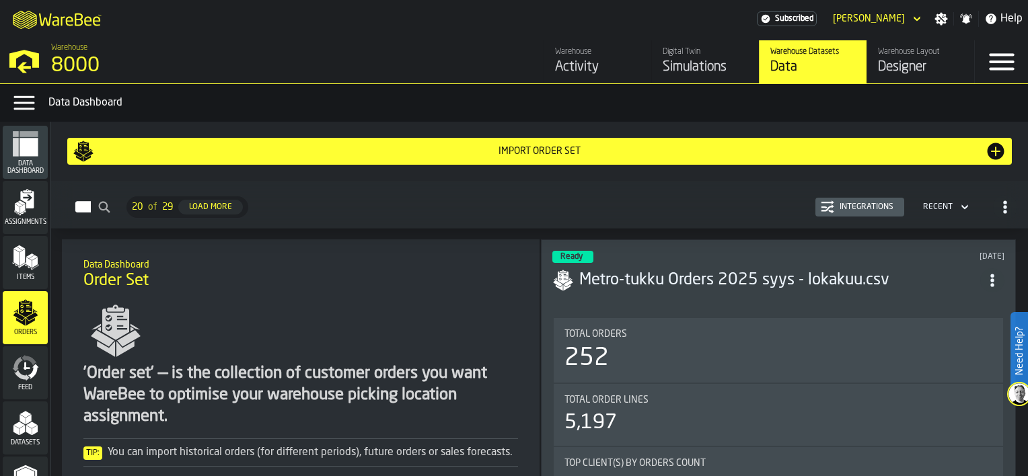
click at [585, 65] on div "Activity" at bounding box center [597, 67] width 85 height 19
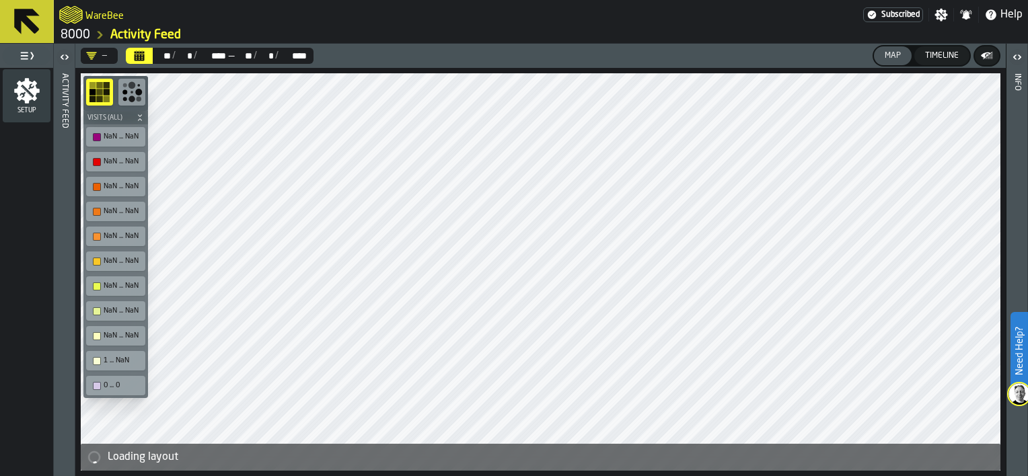
click at [19, 30] on icon at bounding box center [27, 22] width 26 height 26
click at [28, 25] on icon at bounding box center [27, 22] width 26 height 26
click at [108, 13] on h2 "WareBee" at bounding box center [104, 14] width 38 height 13
click at [77, 35] on link "8000" at bounding box center [76, 35] width 30 height 15
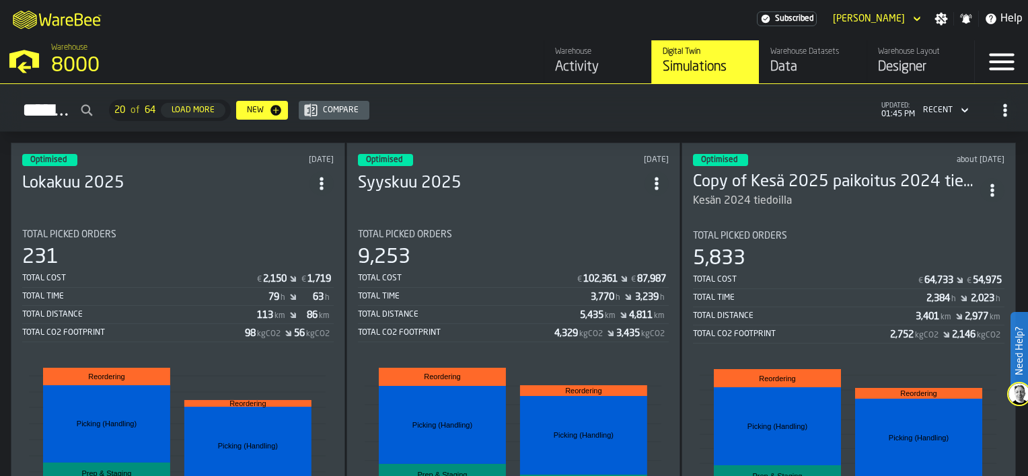
click at [215, 207] on div "Optimised [DATE] Lokakuu 2025 Total Picked Orders 231 Total Cost € 2,150 € 1,71…" at bounding box center [178, 388] width 334 height 490
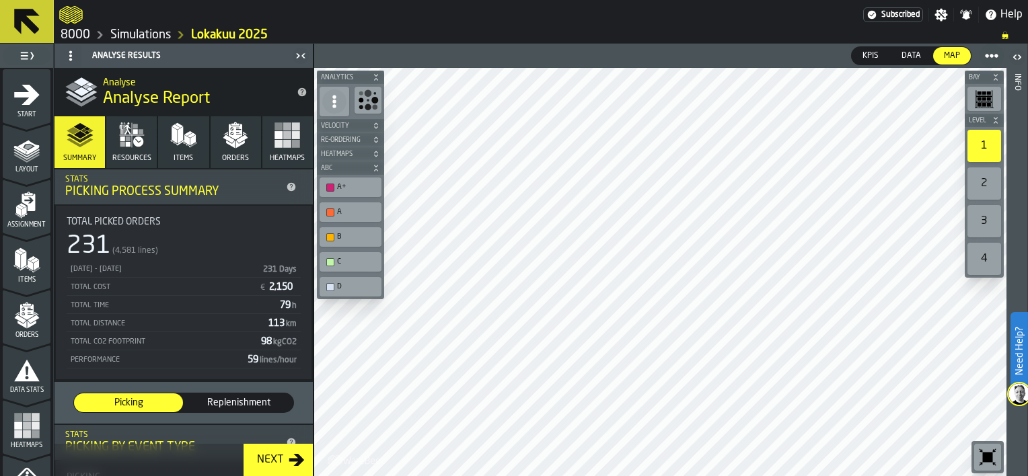
click at [253, 400] on span "Replenishment" at bounding box center [239, 402] width 98 height 13
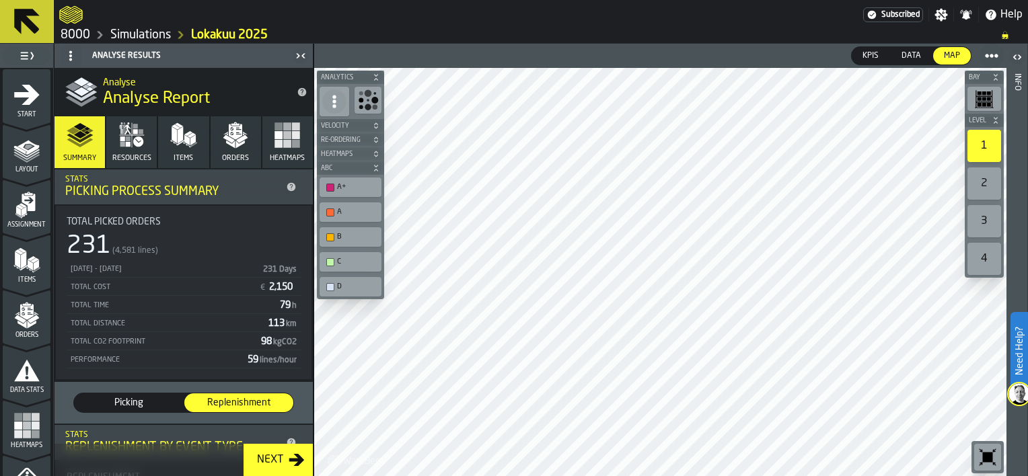
click at [166, 405] on span "Picking" at bounding box center [128, 402] width 98 height 13
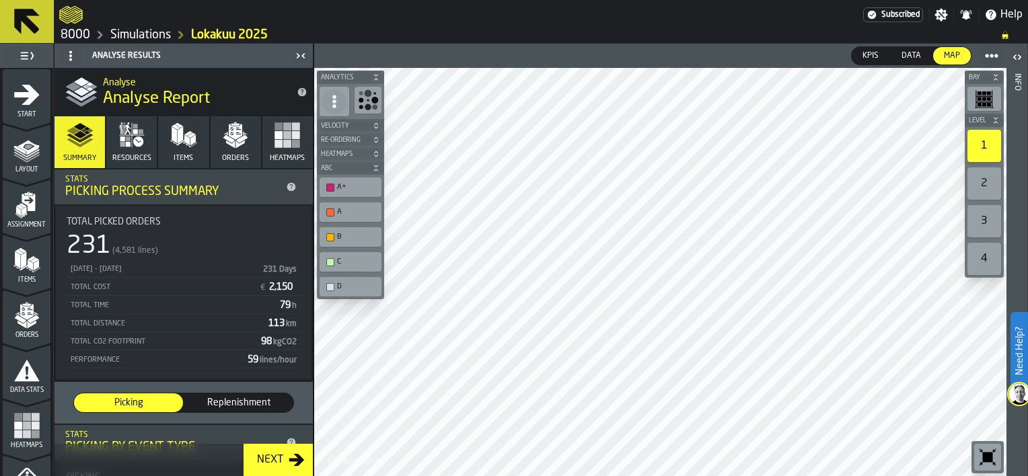
click at [355, 185] on div "A+" at bounding box center [357, 187] width 40 height 9
click at [76, 39] on link "8000" at bounding box center [76, 35] width 30 height 15
